Goal: Task Accomplishment & Management: Use online tool/utility

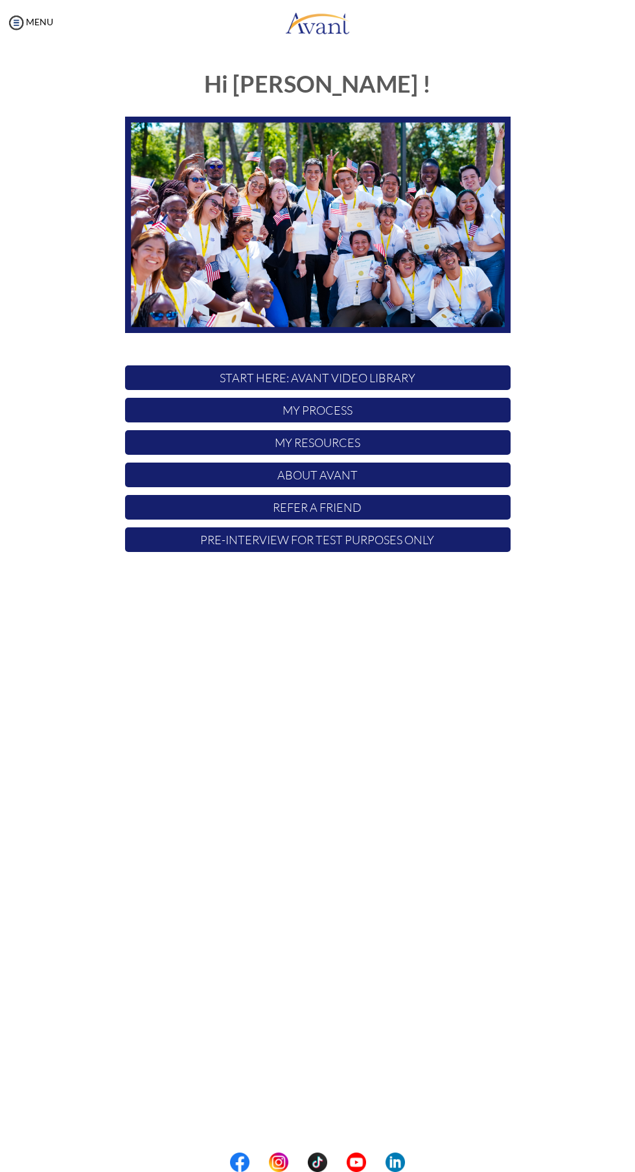
click at [194, 411] on p "My Process" at bounding box center [317, 410] width 385 height 25
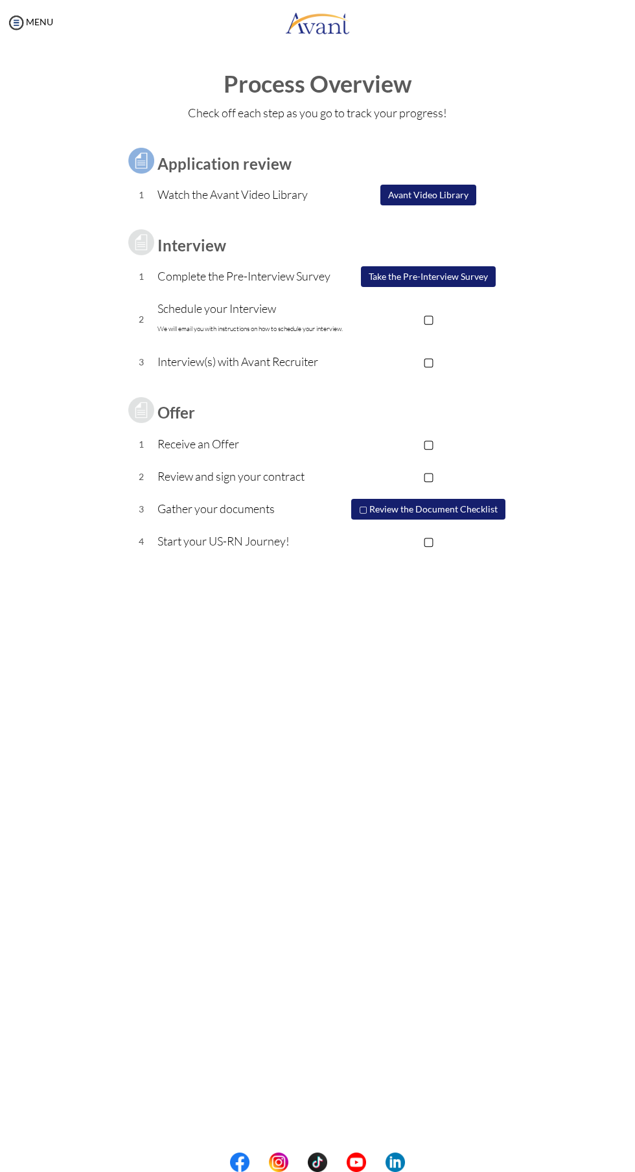
click at [422, 319] on p "▢" at bounding box center [428, 319] width 164 height 18
click at [427, 359] on p "▢" at bounding box center [428, 361] width 164 height 18
click at [427, 443] on p "▢" at bounding box center [428, 444] width 164 height 18
click at [429, 475] on p "▢" at bounding box center [428, 476] width 164 height 18
click at [40, 21] on link "MENU" at bounding box center [29, 21] width 47 height 11
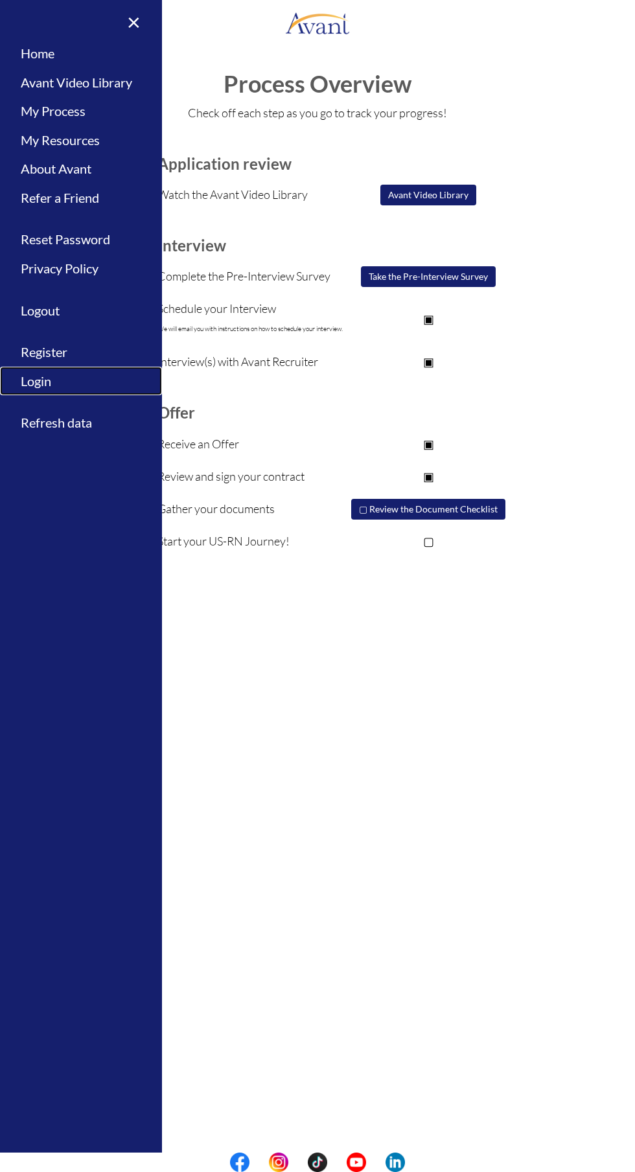
click at [41, 383] on link "Login" at bounding box center [81, 381] width 162 height 29
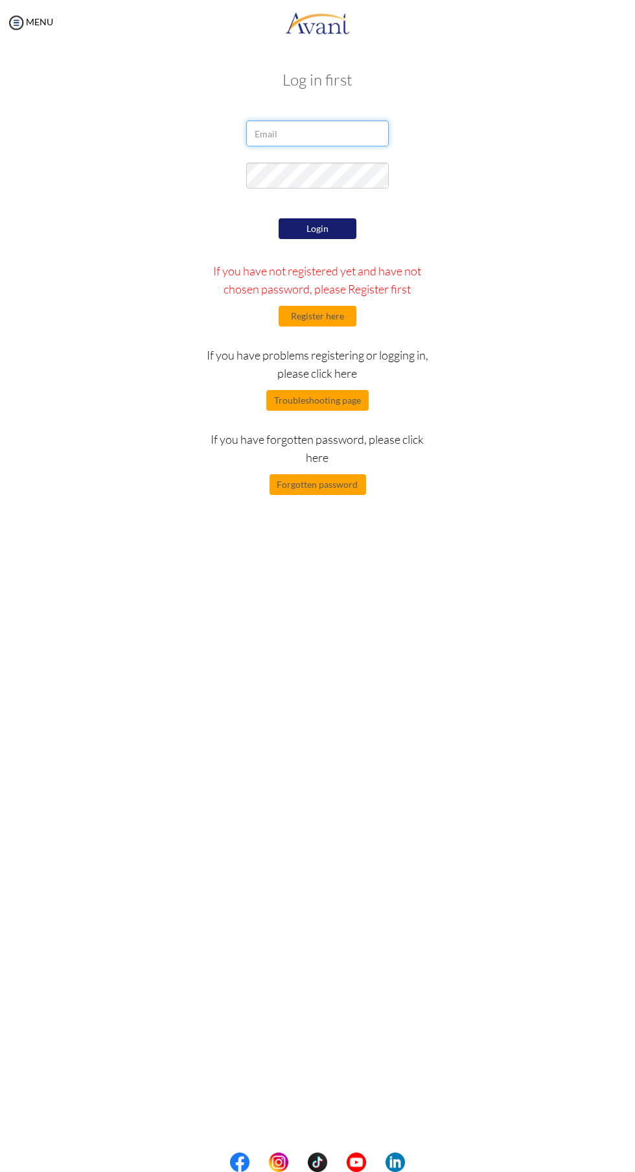
click at [282, 135] on input "email" at bounding box center [317, 133] width 142 height 26
type input "[EMAIL_ADDRESS][DOMAIN_NAME]"
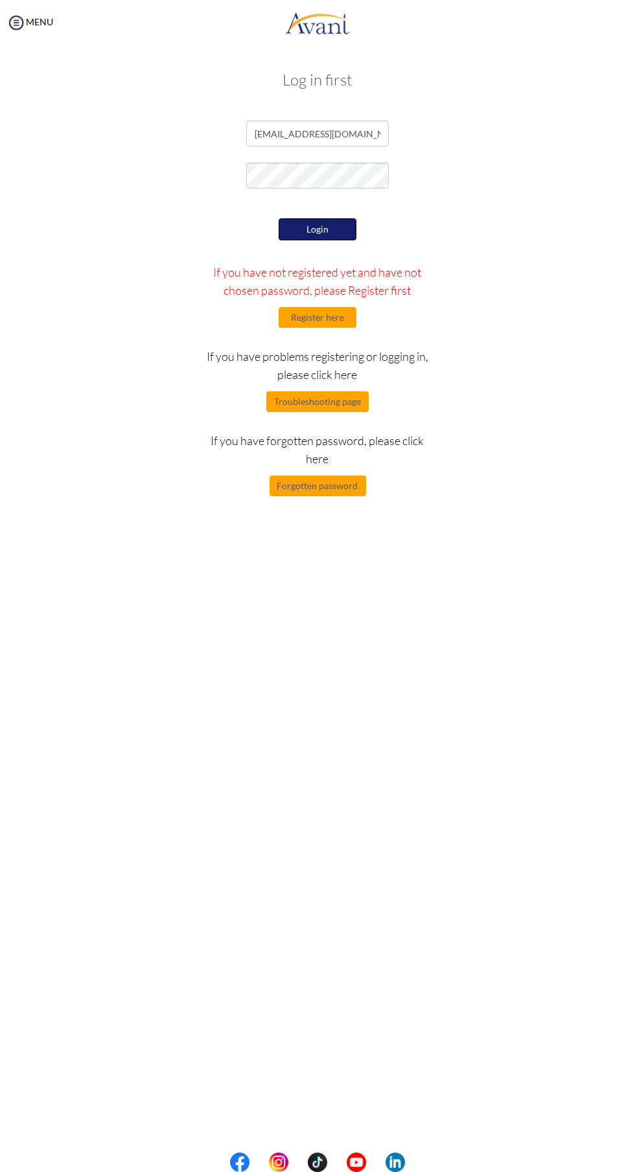
click at [300, 225] on button "Login" at bounding box center [317, 229] width 78 height 22
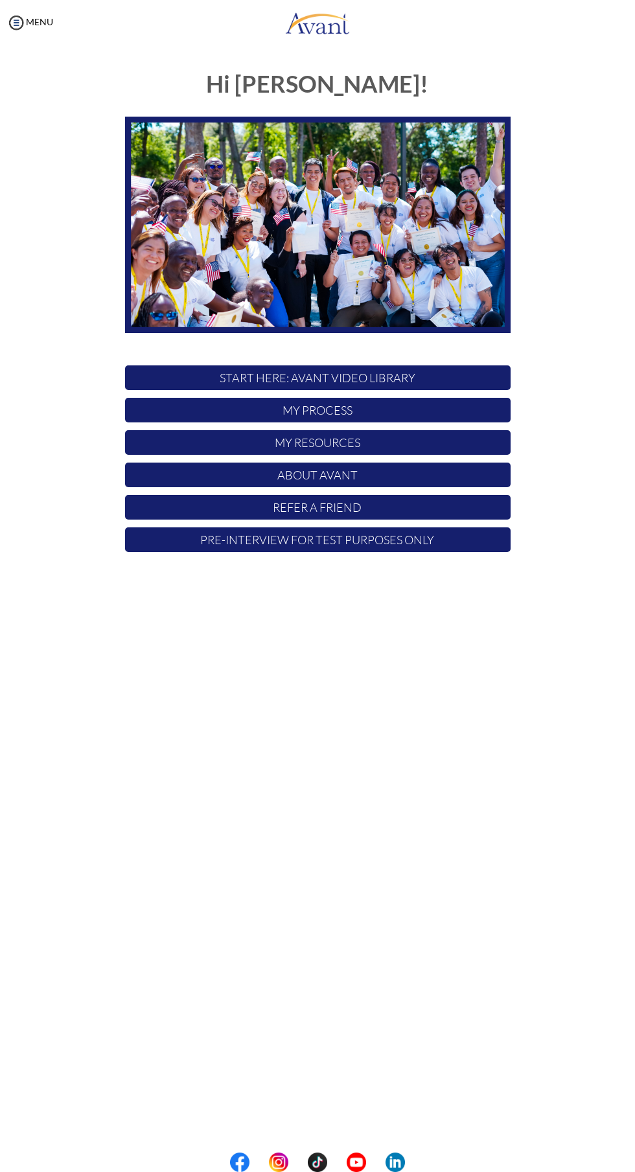
click at [278, 414] on p "My Process" at bounding box center [317, 410] width 385 height 25
